Goal: Entertainment & Leisure: Consume media (video, audio)

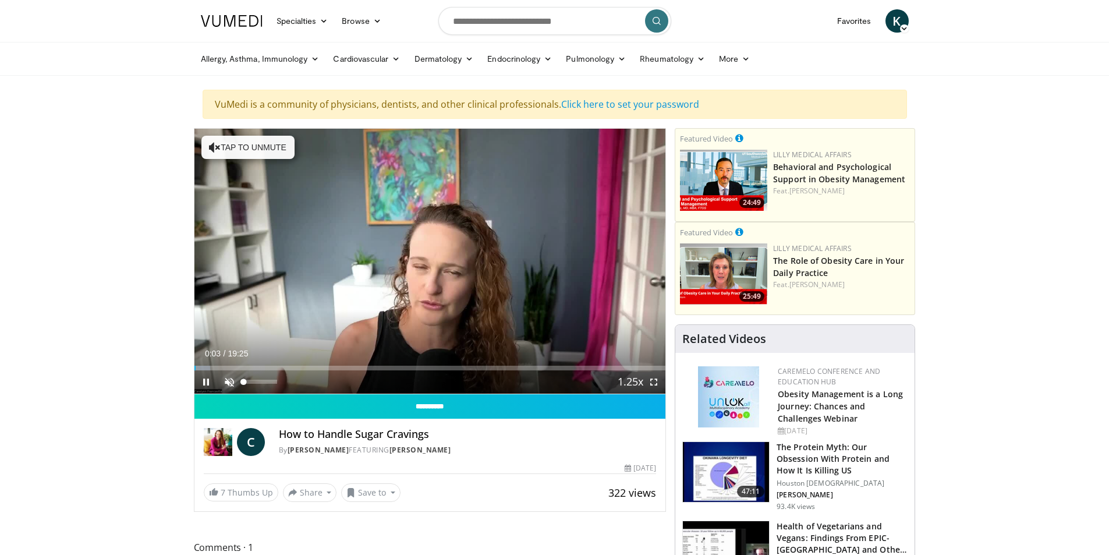
click at [230, 384] on span "Video Player" at bounding box center [229, 381] width 23 height 23
click at [249, 381] on div "16%" at bounding box center [260, 381] width 33 height 4
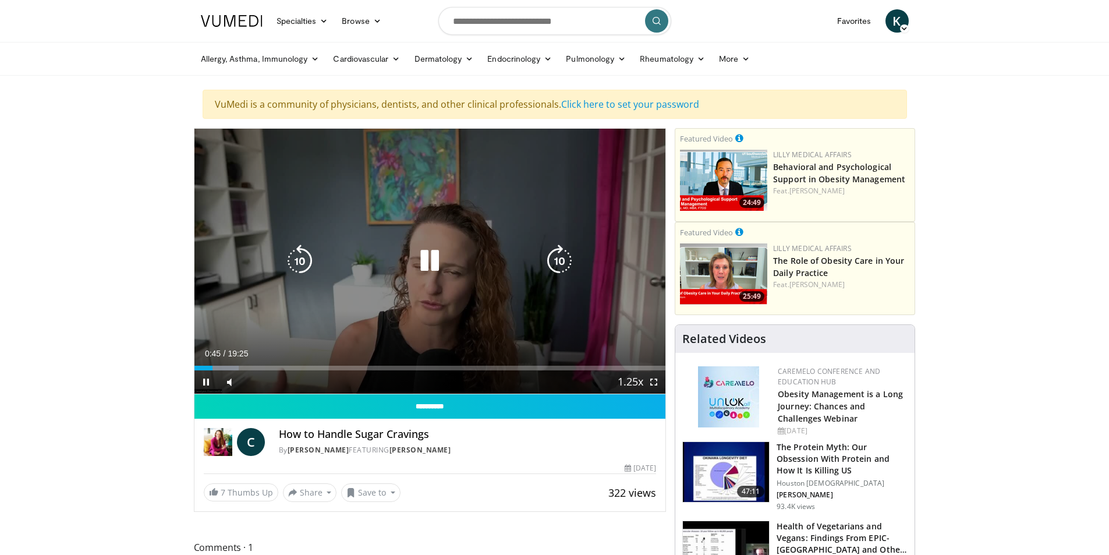
click at [349, 247] on div "10 seconds Tap to unmute" at bounding box center [429, 261] width 471 height 265
